Goal: Transaction & Acquisition: Obtain resource

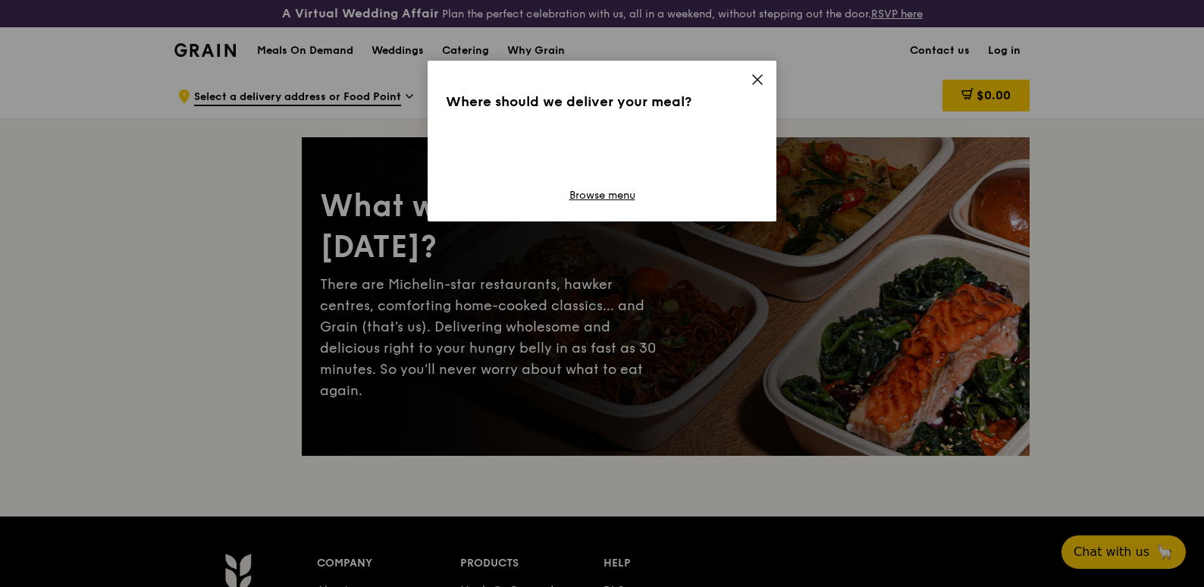
click at [755, 79] on icon at bounding box center [758, 80] width 14 height 14
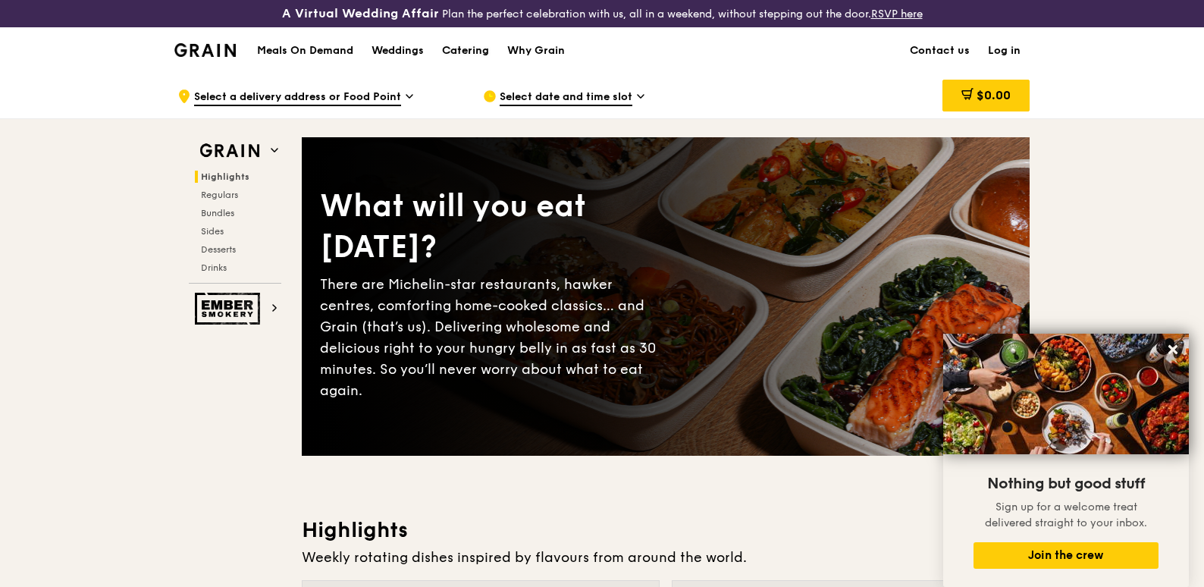
click at [460, 49] on div "Catering" at bounding box center [465, 50] width 47 height 45
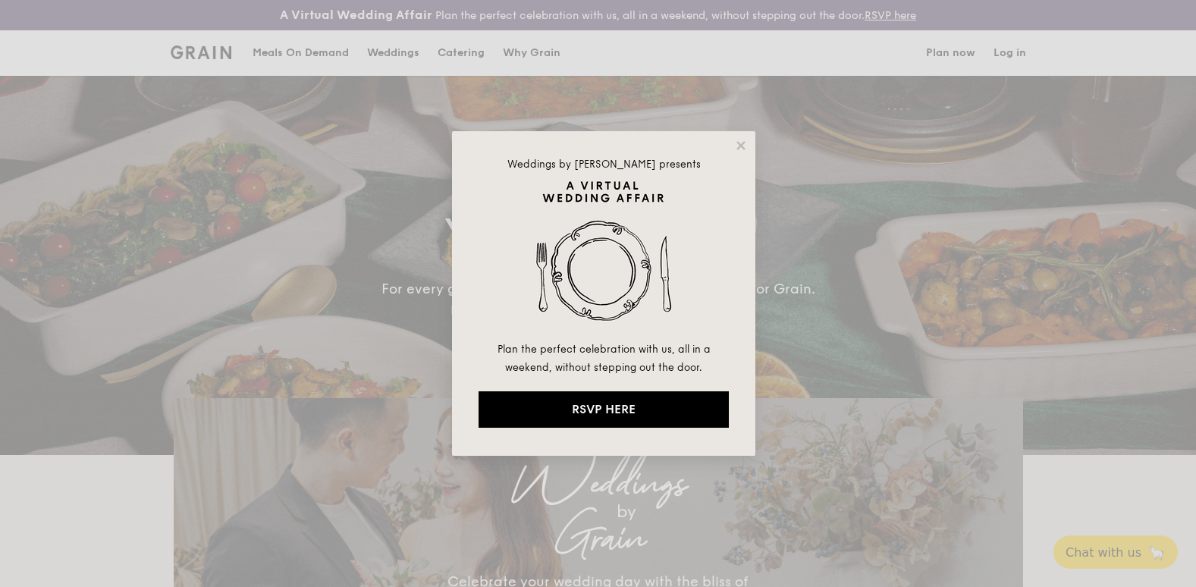
select select
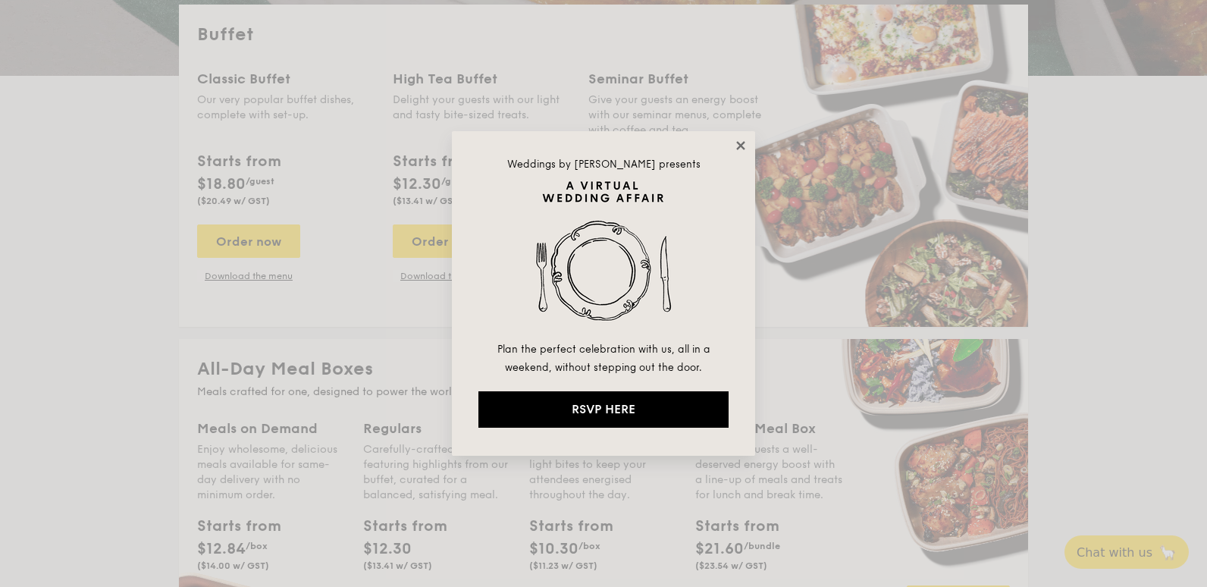
click at [740, 143] on icon at bounding box center [741, 146] width 14 height 14
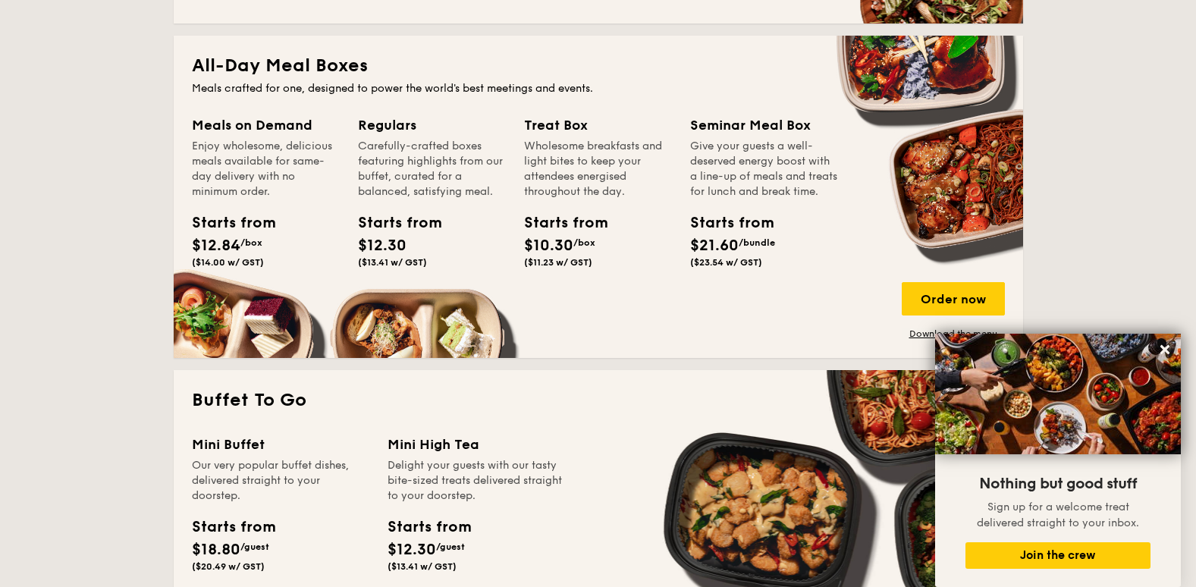
scroll to position [758, 0]
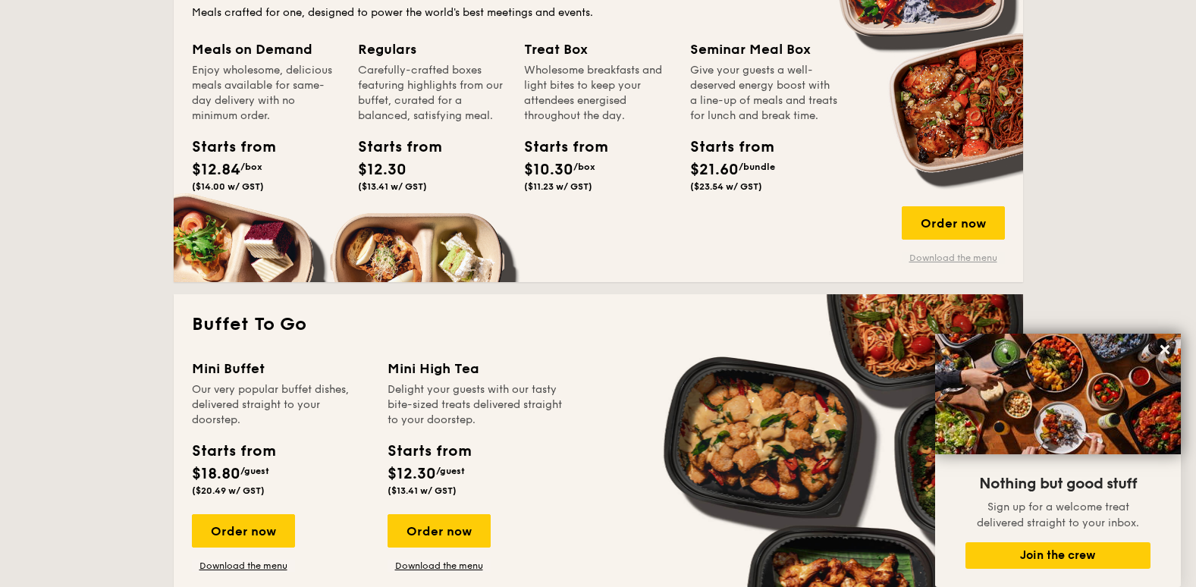
click at [957, 260] on link "Download the menu" at bounding box center [953, 258] width 103 height 12
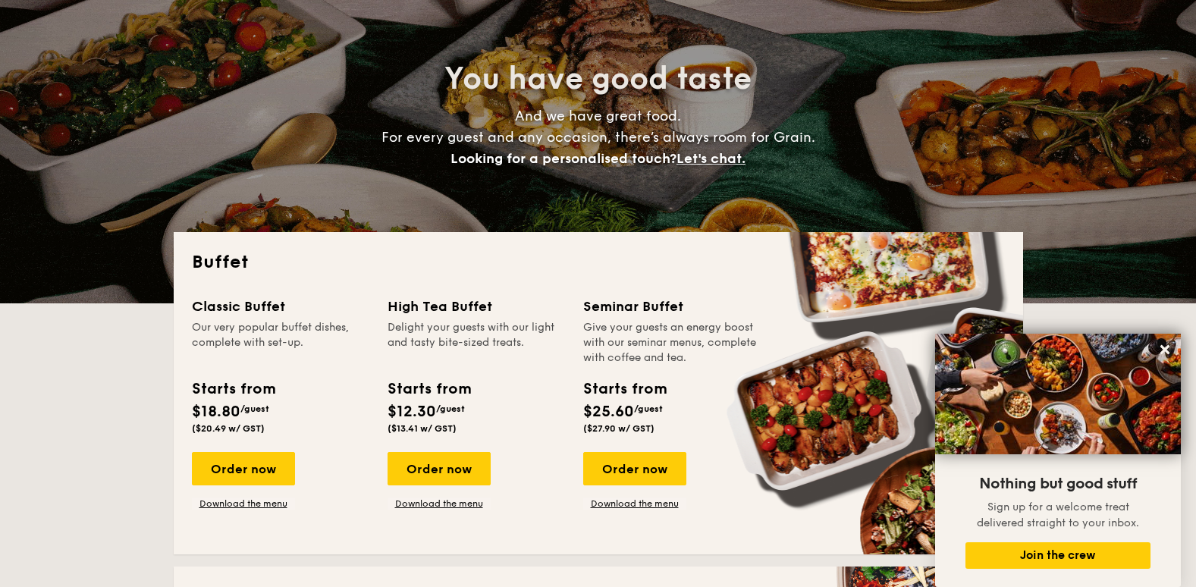
scroll to position [0, 0]
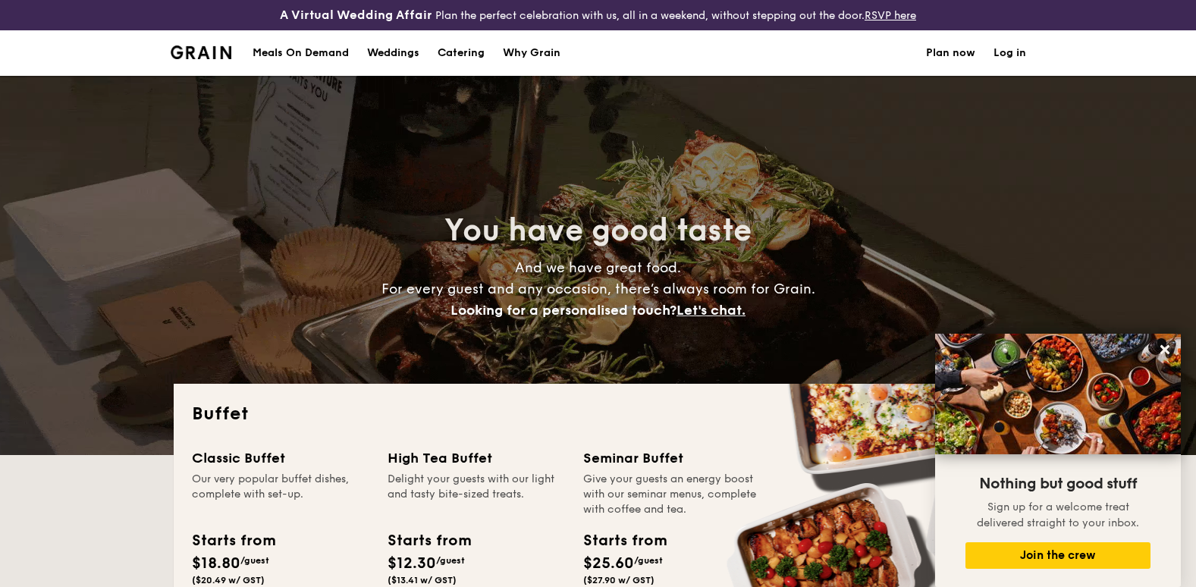
click at [532, 48] on div "Why Grain" at bounding box center [532, 52] width 58 height 45
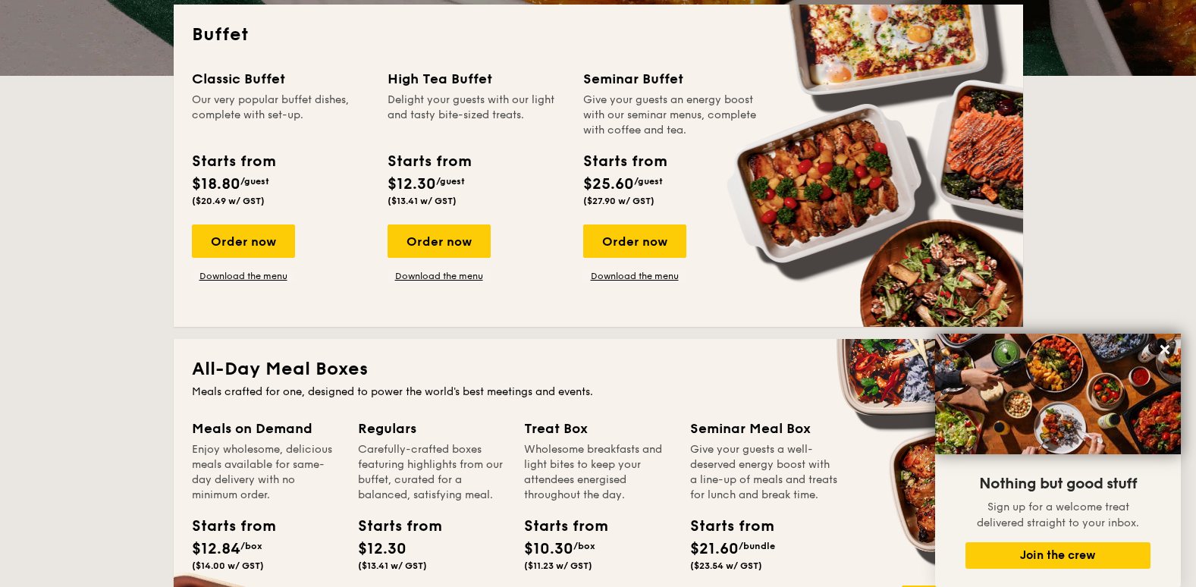
scroll to position [910, 0]
